Goal: Task Accomplishment & Management: Use online tool/utility

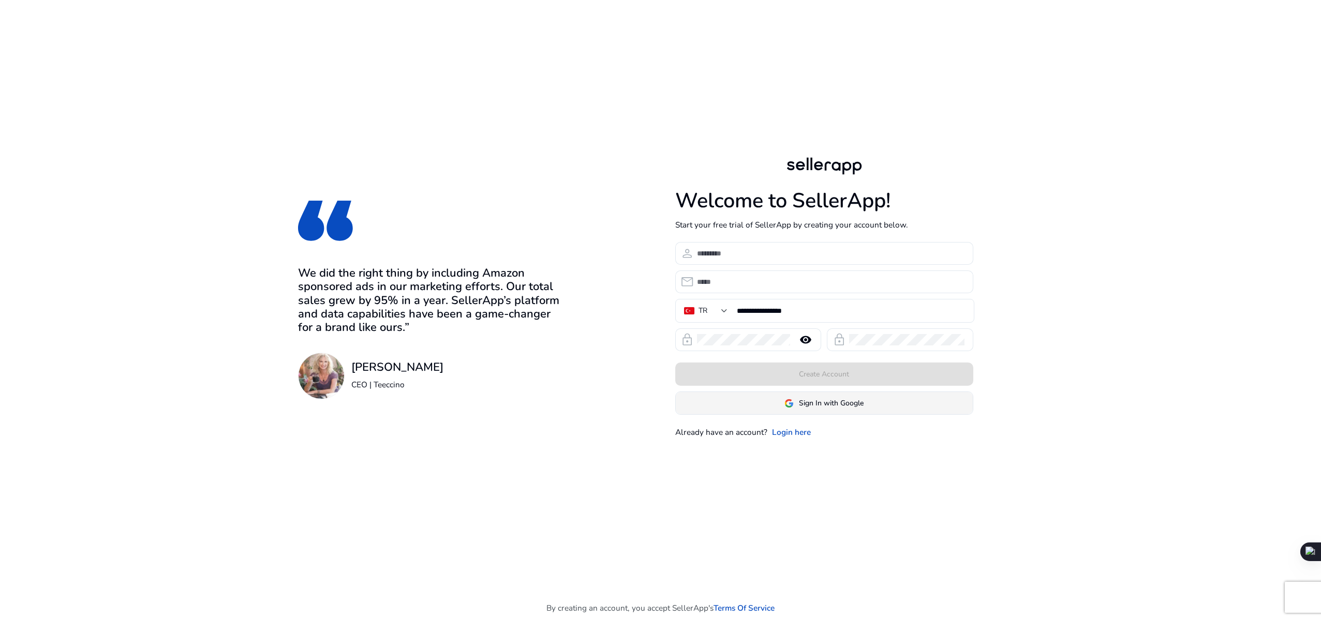
click at [807, 410] on span at bounding box center [824, 403] width 297 height 25
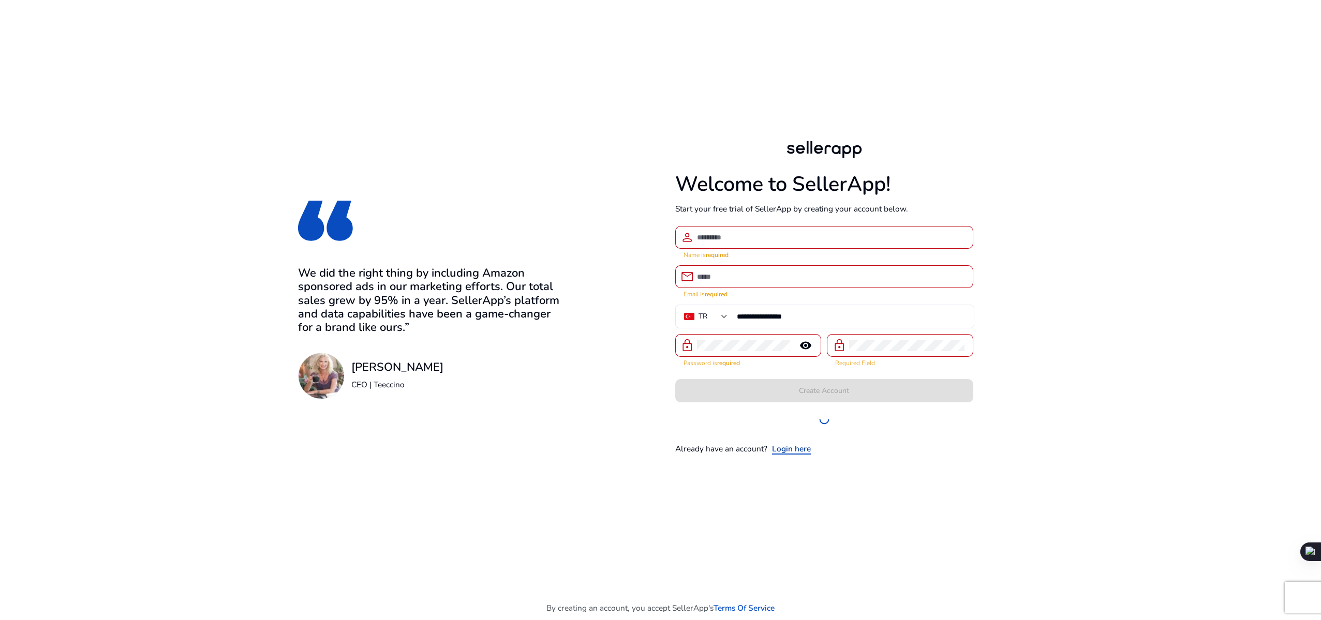
click at [789, 446] on link "Login here" at bounding box center [791, 449] width 39 height 12
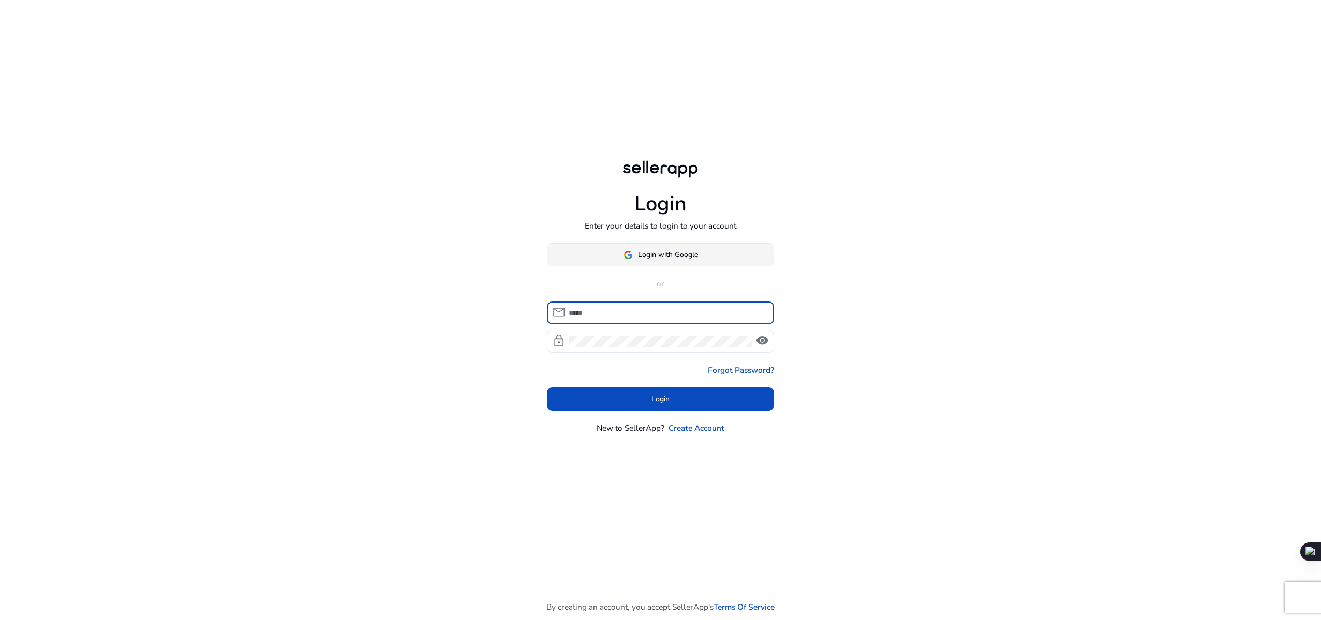
click at [683, 250] on span "Login with Google" at bounding box center [668, 254] width 60 height 11
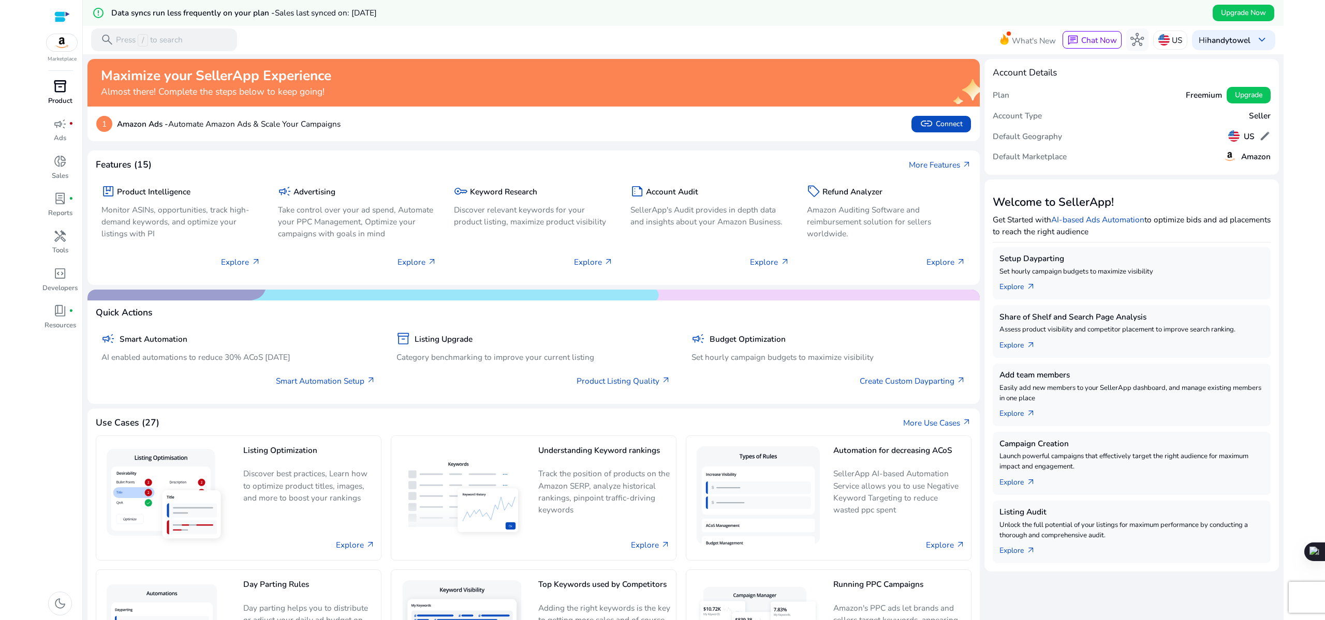
click at [58, 97] on p "Product" at bounding box center [60, 101] width 24 height 10
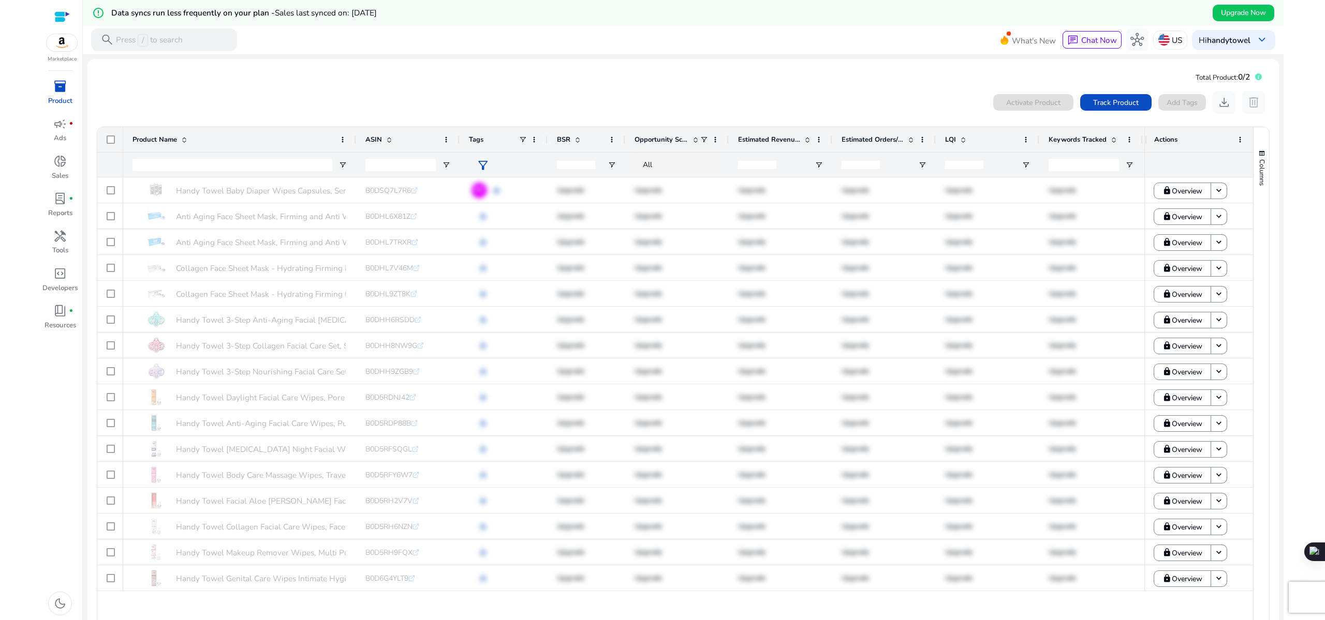
click at [356, 82] on mat-card "Total Product: 0/2 0 products selected Activate Product Track Product Add Tags …" at bounding box center [682, 366] width 1191 height 615
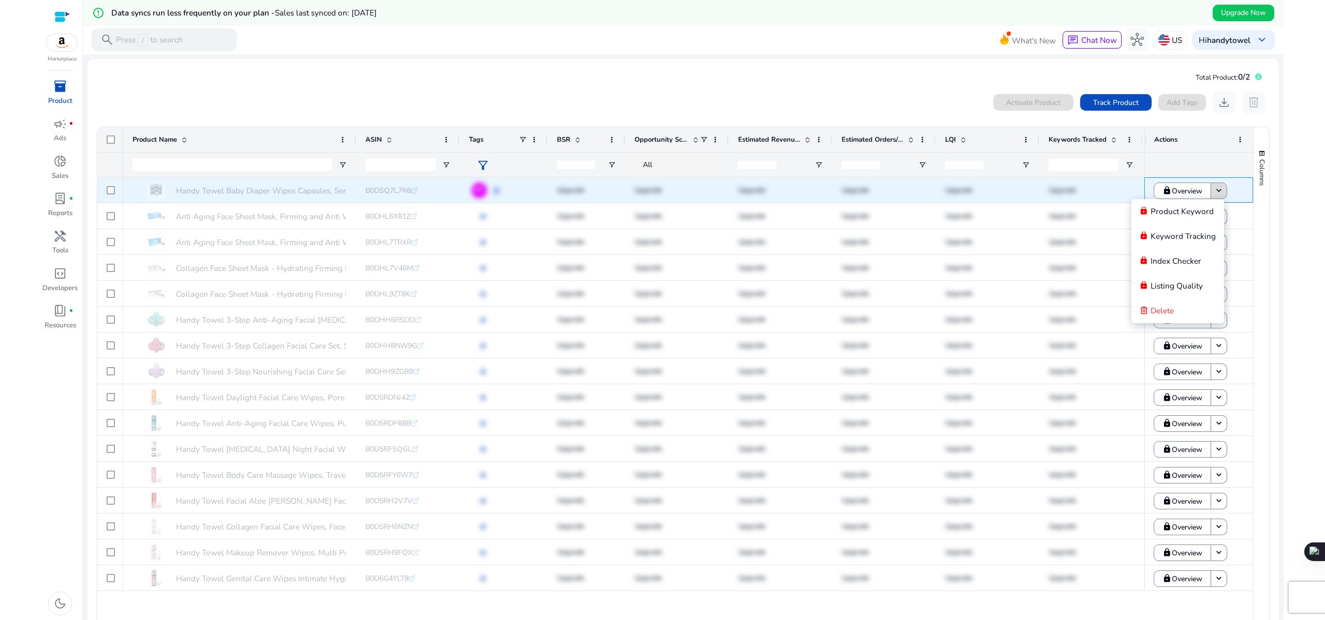
click at [1214, 193] on mat-icon "keyboard_arrow_down" at bounding box center [1218, 191] width 10 height 10
click at [390, 186] on span "B0DSQ7L7R6" at bounding box center [388, 191] width 46 height 10
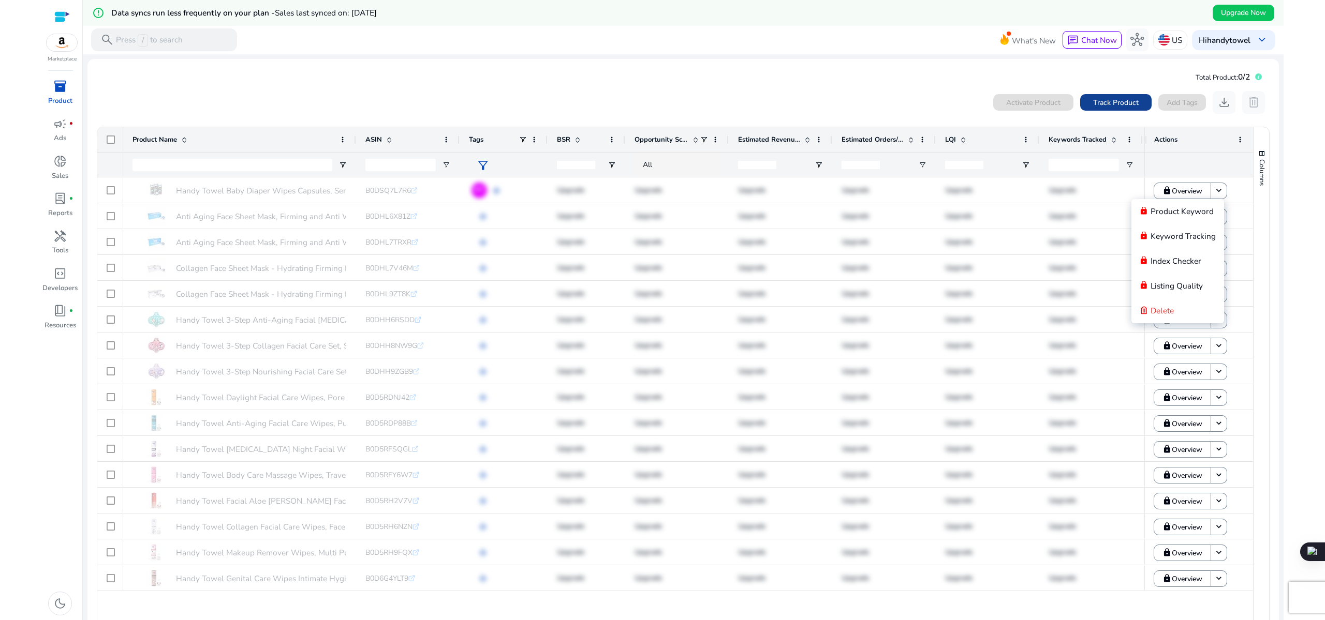
copy span "B0DSQ7L7R6"
drag, startPoint x: 1117, startPoint y: 106, endPoint x: 931, endPoint y: 183, distance: 200.9
click at [1117, 106] on span "Track Product" at bounding box center [1116, 102] width 46 height 11
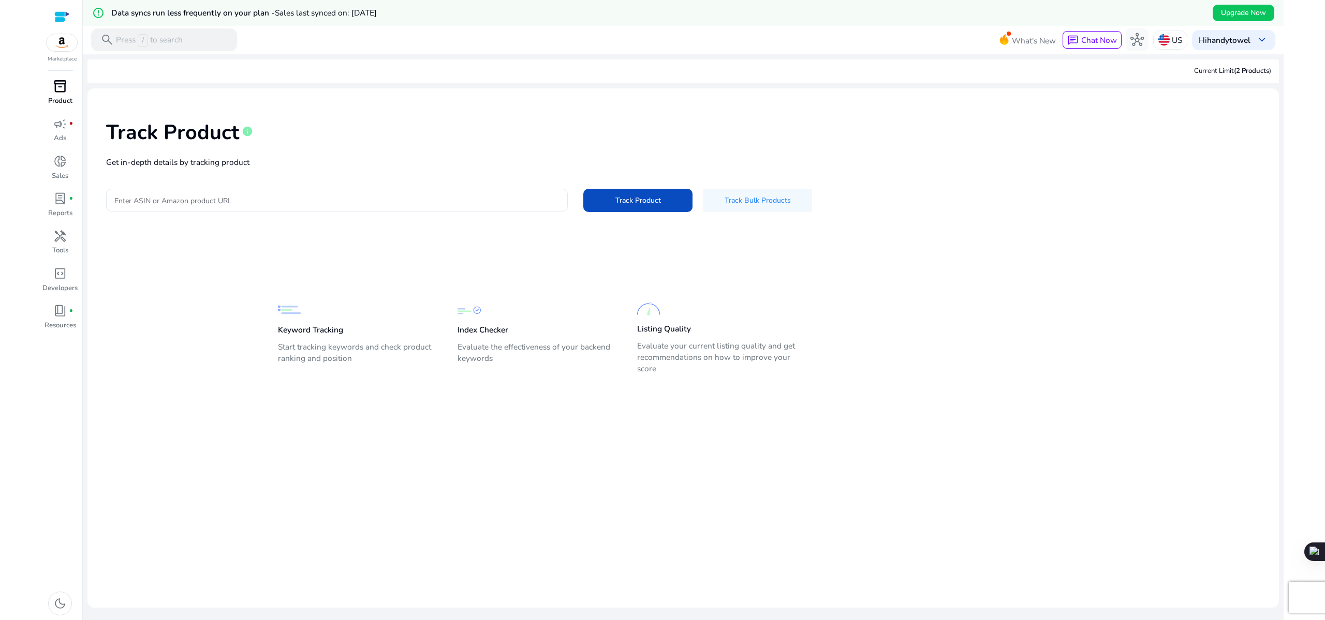
drag, startPoint x: 489, startPoint y: 160, endPoint x: 491, endPoint y: 167, distance: 6.9
click at [489, 160] on p "Get in-depth details by tracking product" at bounding box center [683, 162] width 1154 height 12
click at [495, 193] on div at bounding box center [336, 200] width 445 height 23
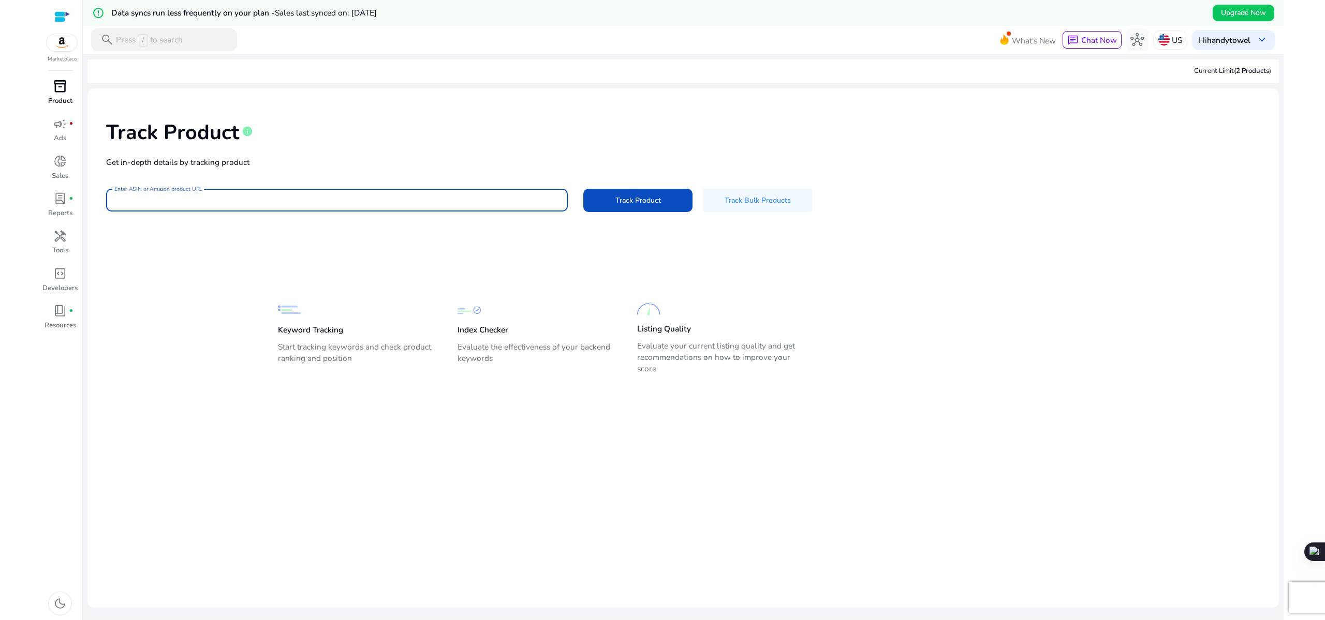
click at [496, 198] on input "Enter ASIN or Amazon product URL" at bounding box center [336, 200] width 445 height 11
paste input "**********"
click at [629, 212] on span at bounding box center [637, 200] width 109 height 25
type input "**********"
